Goal: Information Seeking & Learning: Check status

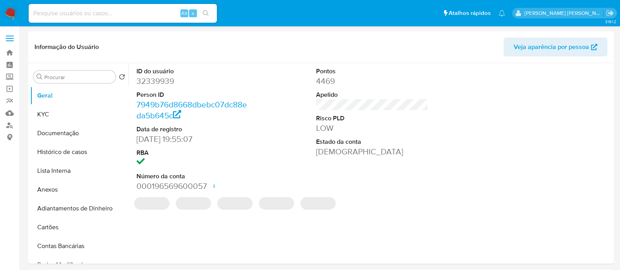
select select "10"
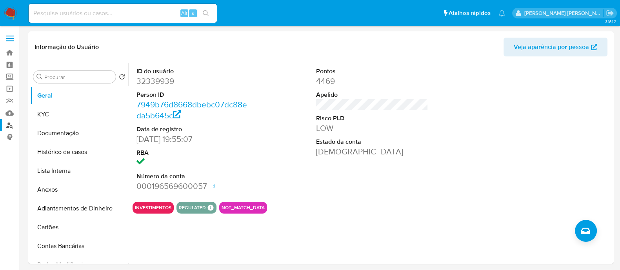
click at [4, 125] on link "Localizador de pessoas" at bounding box center [46, 125] width 93 height 12
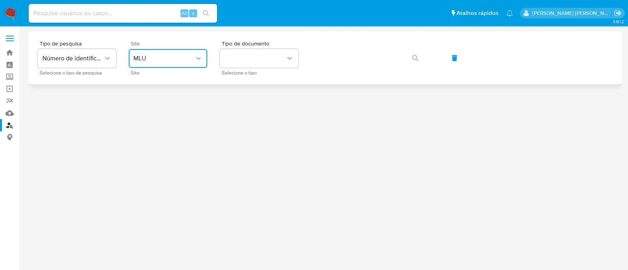
click at [174, 59] on span "MLU" at bounding box center [163, 59] width 61 height 8
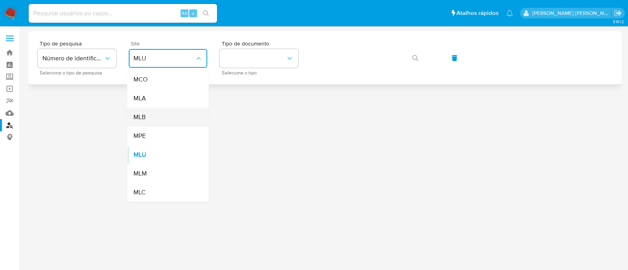
click at [167, 119] on div "MLB" at bounding box center [165, 117] width 64 height 19
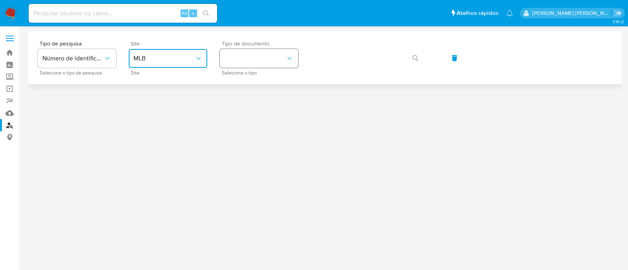
click at [251, 59] on button "identificationType" at bounding box center [259, 58] width 78 height 19
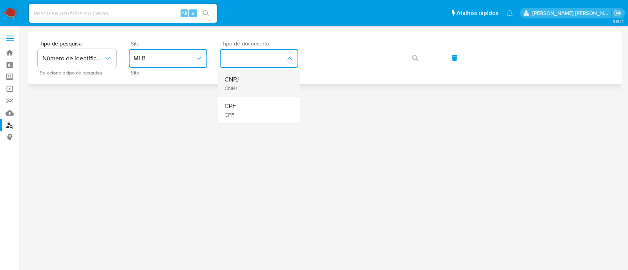
click at [251, 73] on div "CNPJ CNPJ" at bounding box center [256, 83] width 64 height 27
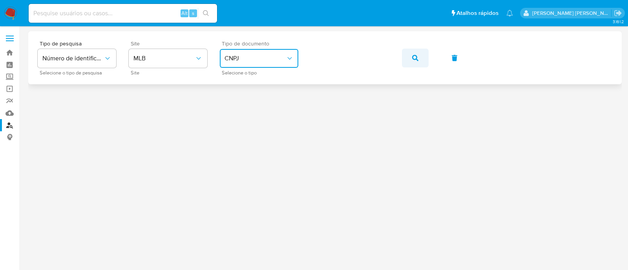
click at [412, 55] on icon "button" at bounding box center [415, 58] width 6 height 6
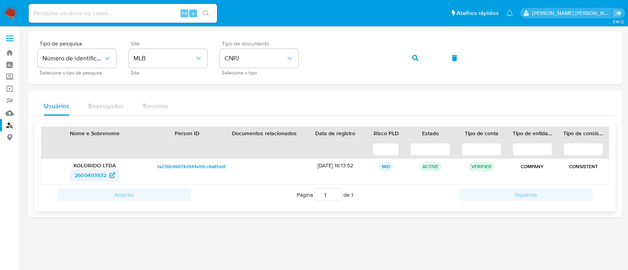
click at [108, 173] on span "2609493932" at bounding box center [95, 175] width 40 height 13
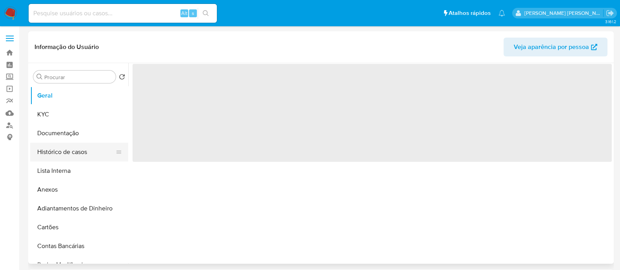
click at [69, 154] on button "Histórico de casos" at bounding box center [76, 152] width 92 height 19
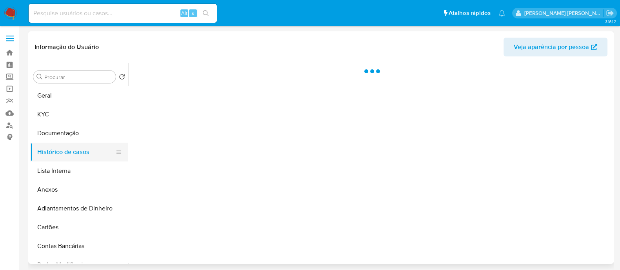
select select "10"
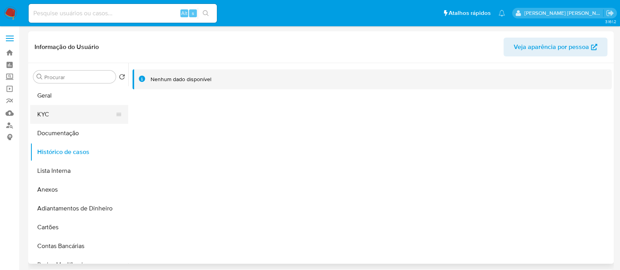
click at [65, 113] on button "KYC" at bounding box center [76, 114] width 92 height 19
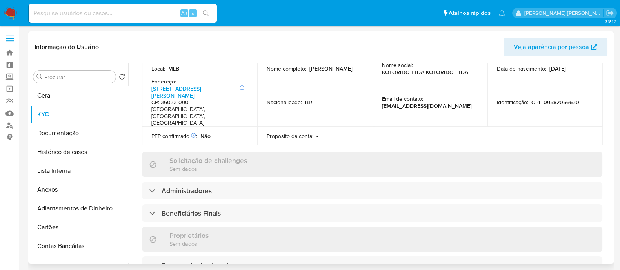
scroll to position [294, 0]
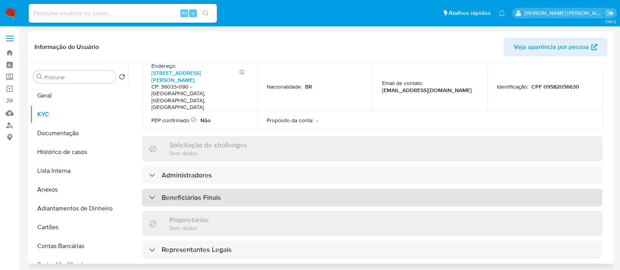
click at [260, 189] on div "Beneficiários Finais" at bounding box center [372, 198] width 460 height 18
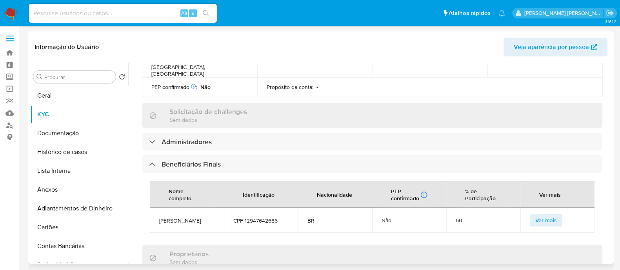
scroll to position [343, 0]
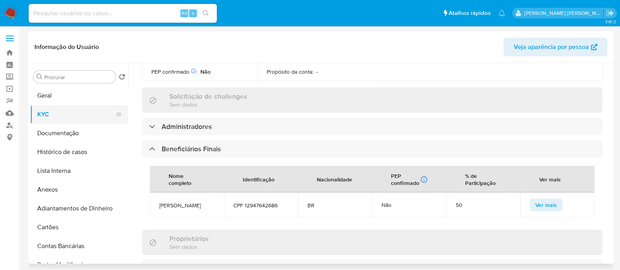
click at [55, 113] on button "KYC" at bounding box center [76, 114] width 92 height 19
